Goal: Information Seeking & Learning: Learn about a topic

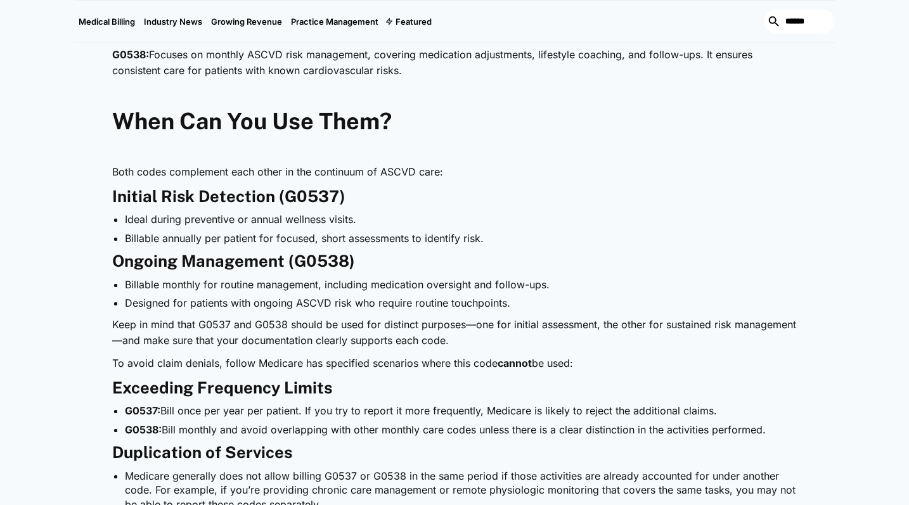
scroll to position [856, 0]
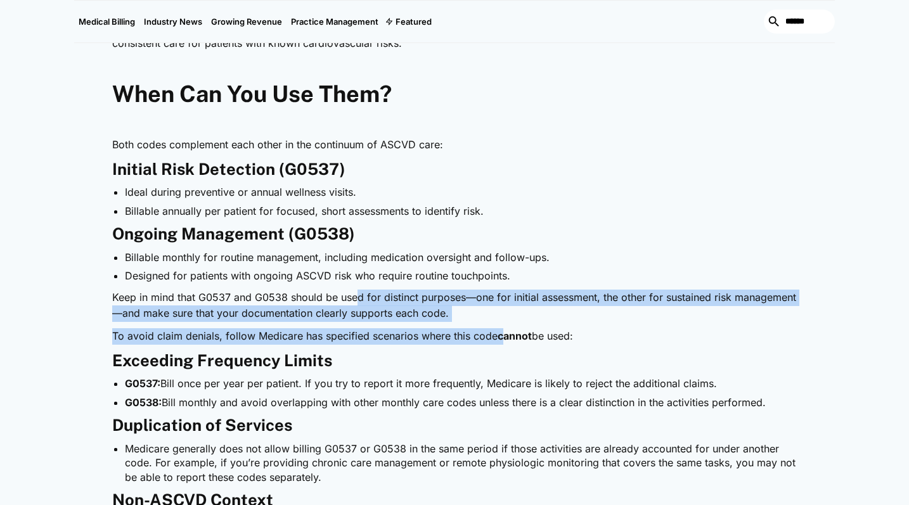
drag, startPoint x: 357, startPoint y: 299, endPoint x: 502, endPoint y: 340, distance: 150.9
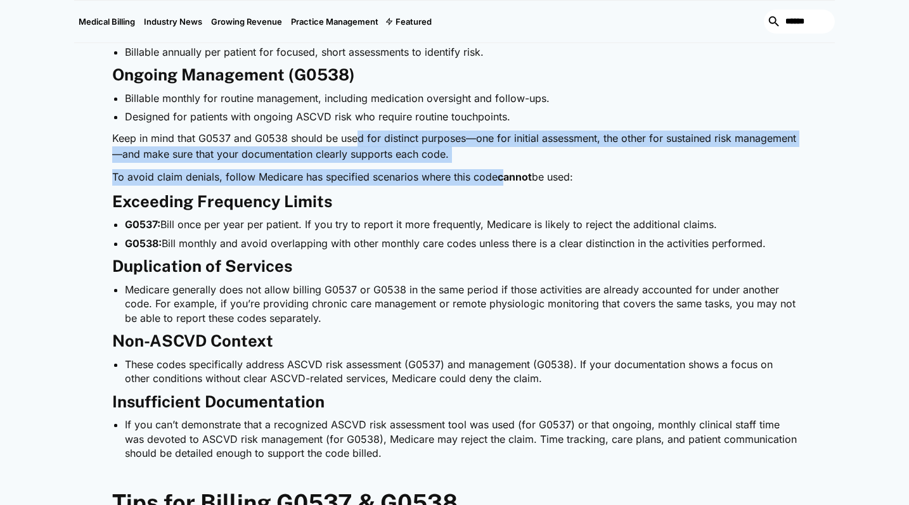
scroll to position [1020, 0]
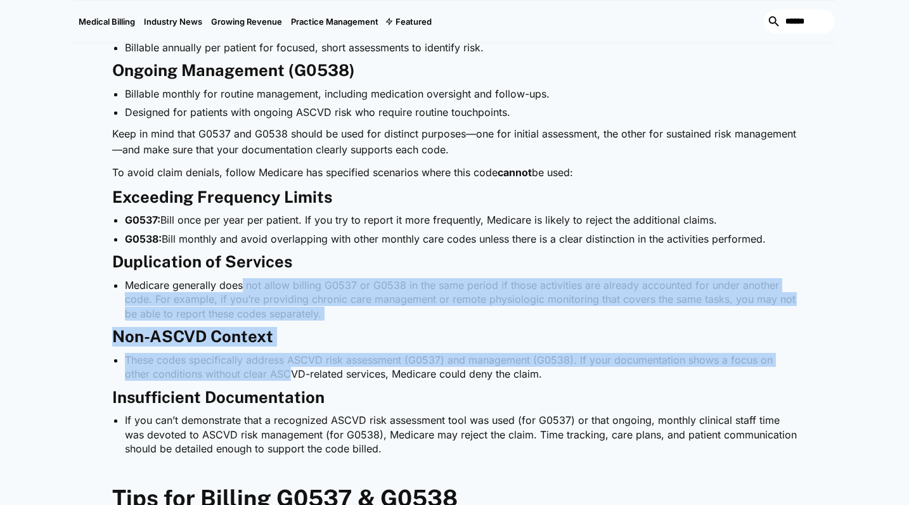
drag, startPoint x: 242, startPoint y: 284, endPoint x: 294, endPoint y: 372, distance: 102.0
click at [294, 372] on div "Heart disease remains a leading cause of illness and death, making structured r…" at bounding box center [454, 397] width 685 height 1565
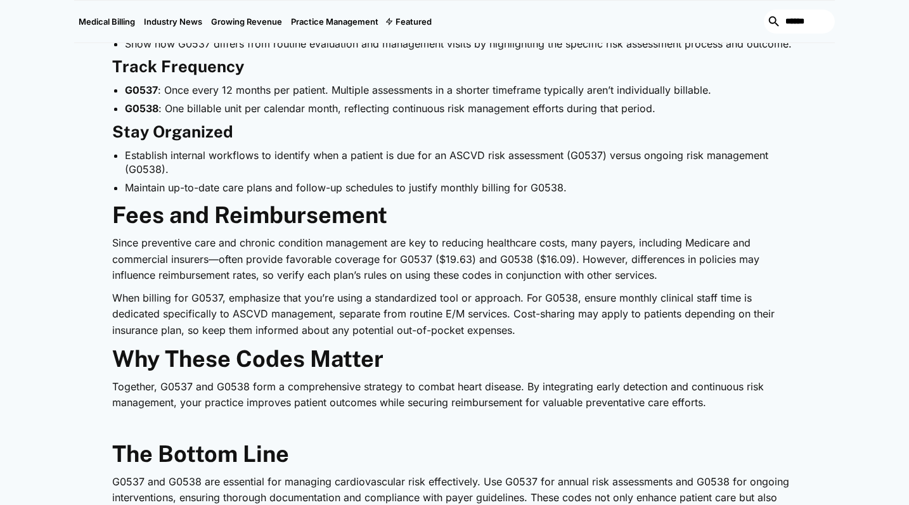
scroll to position [1650, 0]
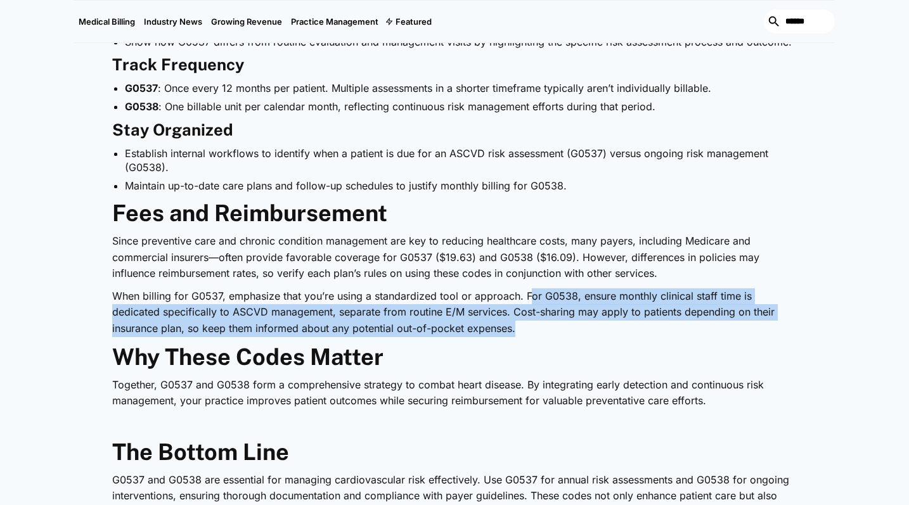
drag, startPoint x: 528, startPoint y: 296, endPoint x: 562, endPoint y: 330, distance: 48.0
click at [562, 330] on p "When billing for G0537, emphasize that you’re using a standardized tool or appr…" at bounding box center [454, 313] width 685 height 49
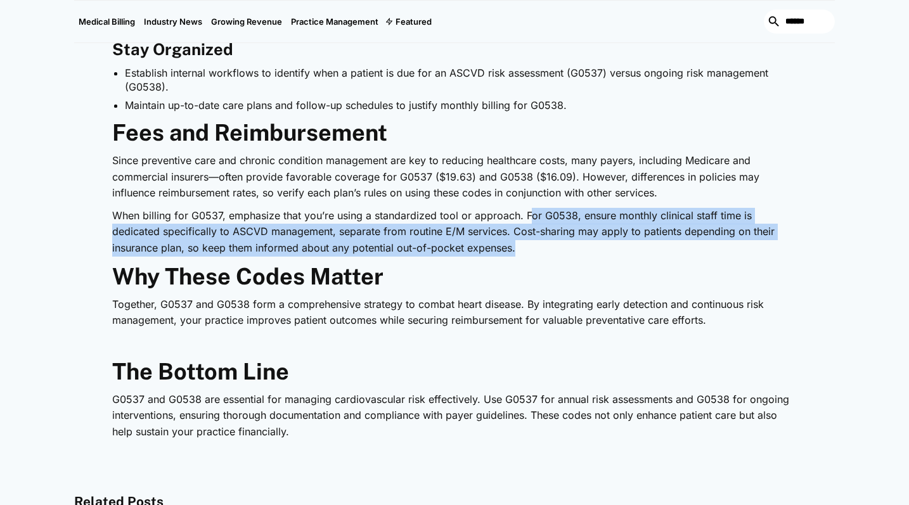
scroll to position [1727, 0]
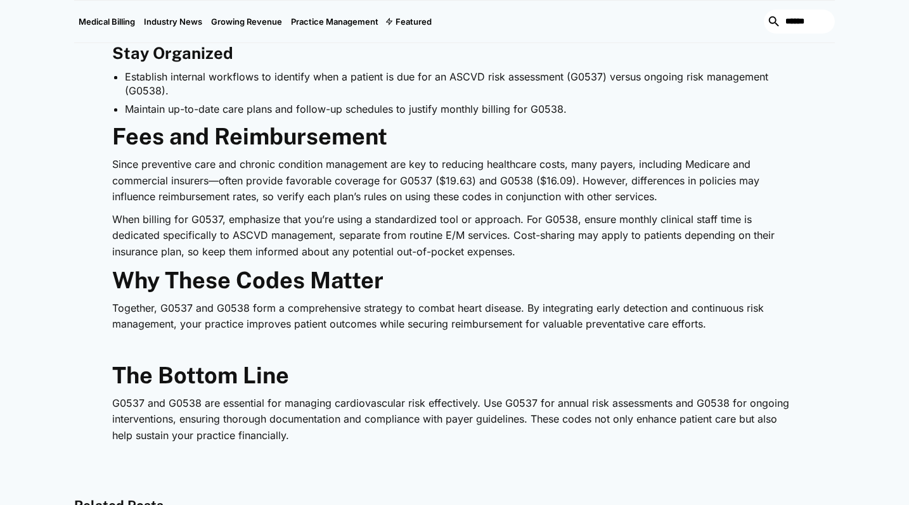
click at [372, 283] on strong "Why These Codes Matter" at bounding box center [247, 280] width 271 height 27
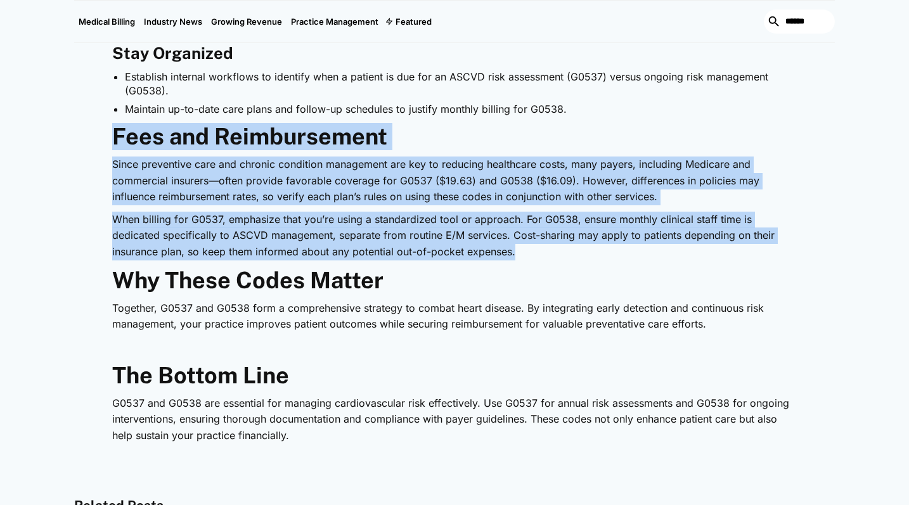
drag, startPoint x: 117, startPoint y: 134, endPoint x: 560, endPoint y: 253, distance: 458.4
copy div "Fees and Reimbursement Since preventive care and chronic condition management a…"
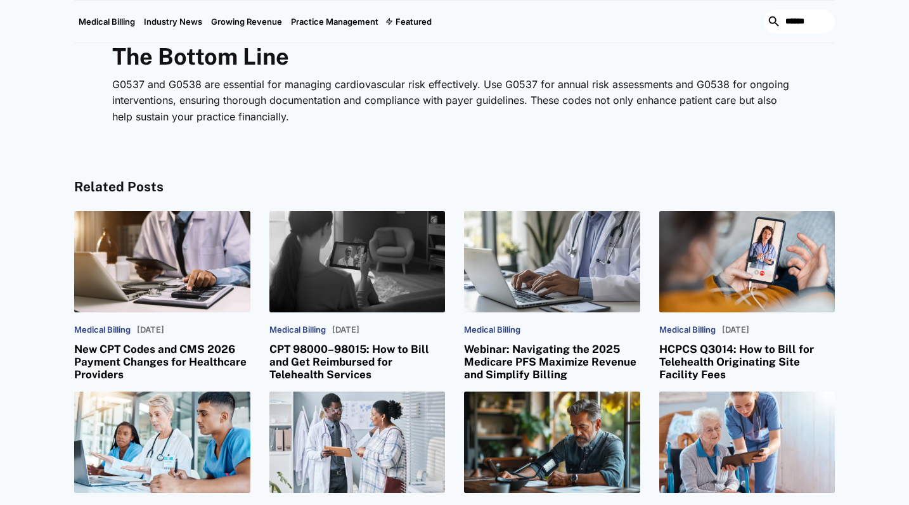
scroll to position [2054, 0]
